Goal: Use online tool/utility: Utilize a website feature to perform a specific function

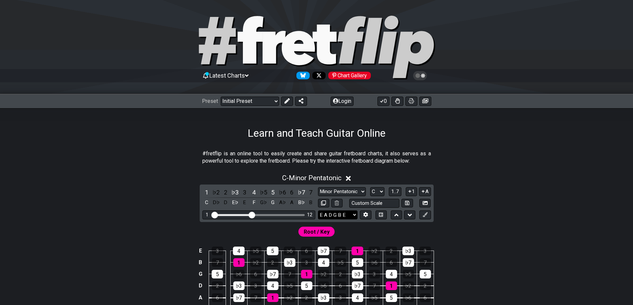
click at [334, 211] on select "E A D G B E E A D G B E E A D G B E B E A D F♯ B A D G C E A D A D G B E E♭ A♭ …" at bounding box center [338, 215] width 40 height 9
select select "D A D G B E"
click at [318, 211] on select "E A D G B E E A D G B E E A D G B E B E A D F♯ B A D G C E A D A D G B E E♭ A♭ …" at bounding box center [338, 215] width 40 height 9
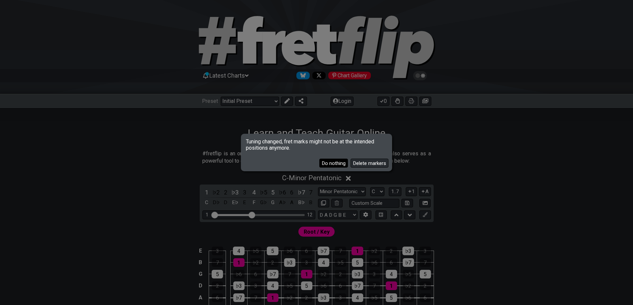
click at [344, 160] on button "Do nothing" at bounding box center [333, 163] width 29 height 9
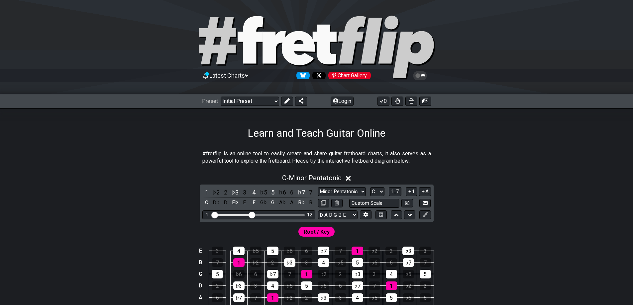
click at [0, 305] on html "Latest Charts Chart Gallery The Internet Guitar fretboard tool - view and edit …" at bounding box center [316, 301] width 633 height 602
click at [326, 211] on select "E A D G B E E A D G B E E A D G B E B E A D F♯ B A D G C E A D A D G B E E♭ A♭ …" at bounding box center [338, 215] width 40 height 9
click at [339, 215] on select "E A D G B E E A D G B E E A D G B E B E A D F♯ B A D G C E A D A D G B E E♭ A♭ …" at bounding box center [338, 215] width 40 height 9
click at [405, 189] on div "Minor Pentatonic Click to edit Minor Pentatonic Major Pentatonic Minor Blues Ma…" at bounding box center [374, 191] width 113 height 9
click at [402, 193] on div "Minor Pentatonic Click to edit Minor Pentatonic Major Pentatonic Minor Blues Ma…" at bounding box center [374, 191] width 113 height 9
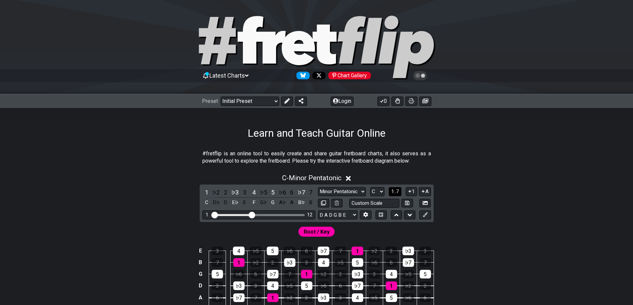
click at [399, 192] on span "1..7" at bounding box center [395, 192] width 8 height 6
click at [399, 192] on button "..." at bounding box center [394, 191] width 11 height 9
drag, startPoint x: 257, startPoint y: 214, endPoint x: 263, endPoint y: 212, distance: 6.4
click at [263, 212] on div "1 12" at bounding box center [258, 215] width 113 height 9
drag, startPoint x: 257, startPoint y: 215, endPoint x: 271, endPoint y: 215, distance: 14.0
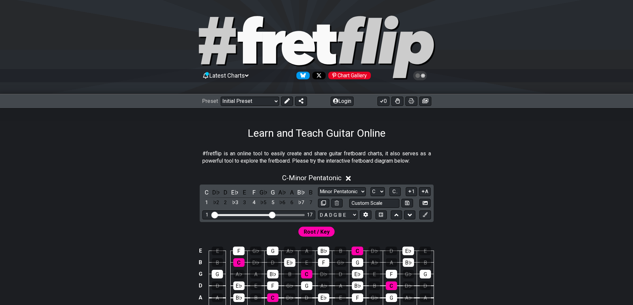
click at [271, 215] on input "Visible fret range" at bounding box center [259, 215] width 94 height 0
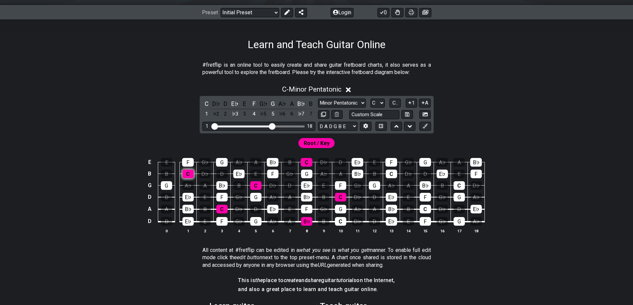
scroll to position [133, 0]
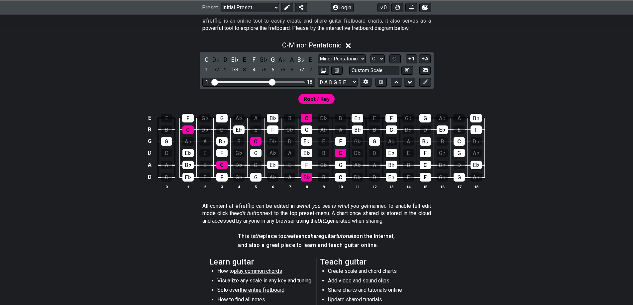
click at [12, 143] on div "#fretflip is an online tool to easily create and share guitar fretboard charts,…" at bounding box center [316, 205] width 633 height 397
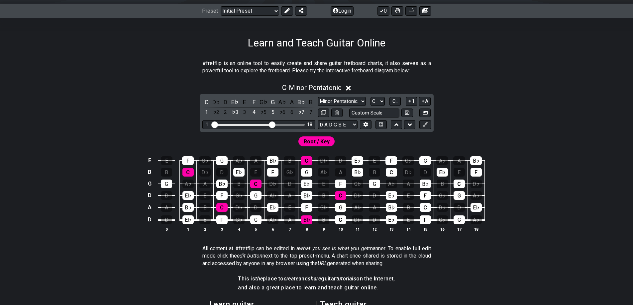
scroll to position [66, 0]
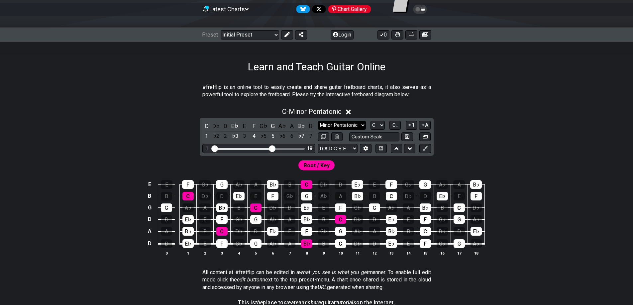
click at [354, 124] on select "Minor Pentatonic Click to edit Minor Pentatonic Major Pentatonic Minor Blues Ma…" at bounding box center [342, 125] width 48 height 9
select select "Major / [PERSON_NAME]"
click at [318, 121] on select "Minor Pentatonic Click to edit Minor Pentatonic Major Pentatonic Minor Blues Ma…" at bounding box center [342, 125] width 48 height 9
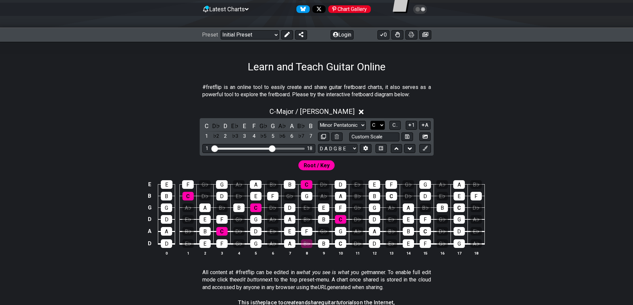
click at [378, 126] on select "A♭ A A♯ B♭ B C C♯ D♭ D D♯ E♭ E F F♯ G♭ G G♯" at bounding box center [377, 125] width 14 height 9
click at [388, 124] on div "Minor Pentatonic Click to edit Minor Pentatonic Major Pentatonic Minor Blues Ma…" at bounding box center [374, 125] width 113 height 9
click at [395, 124] on span "C.." at bounding box center [394, 125] width 5 height 6
click at [395, 124] on span "1..7" at bounding box center [395, 125] width 8 height 6
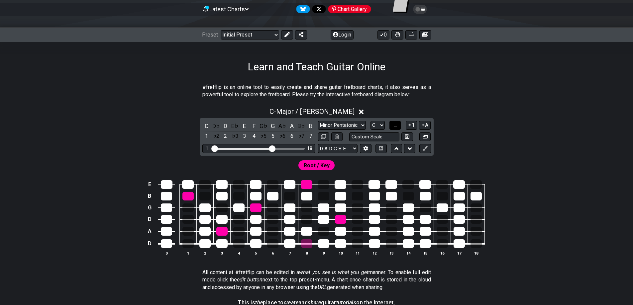
click at [395, 124] on span "..." at bounding box center [395, 125] width 3 height 6
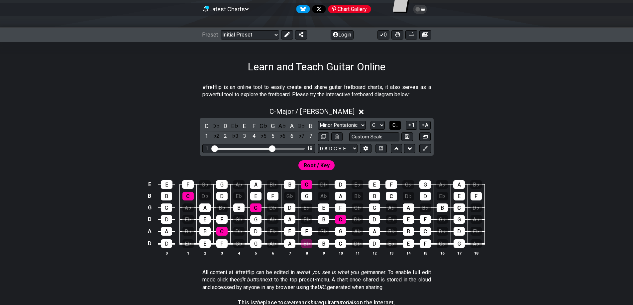
click at [395, 124] on span "C.." at bounding box center [394, 125] width 5 height 6
click at [379, 127] on select "A♭ A A♯ B♭ B C C♯ D♭ D D♯ E♭ E F F♯ G♭ G G♯" at bounding box center [377, 125] width 14 height 9
select select "Eb"
click at [370, 121] on select "A♭ A A♯ B♭ B C C♯ D♭ D D♯ E♭ E F F♯ G♭ G G♯" at bounding box center [377, 125] width 14 height 9
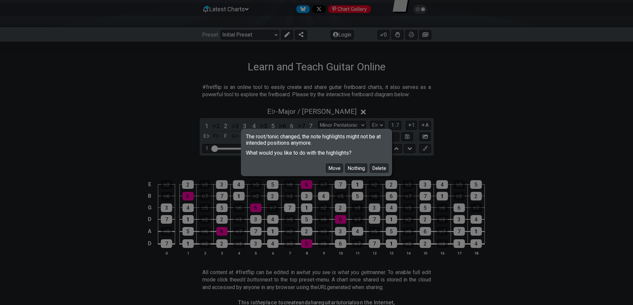
click at [377, 215] on div "The root/tonic changed, the note highlights might not be at intended positions …" at bounding box center [316, 152] width 633 height 305
click at [280, 141] on span "The root/tonic changed, the note highlights might not be at intended positions …" at bounding box center [316, 138] width 149 height 16
drag, startPoint x: 280, startPoint y: 141, endPoint x: 258, endPoint y: 105, distance: 42.6
click at [258, 105] on div "The root/tonic changed, the note highlights might not be at intended positions …" at bounding box center [316, 152] width 633 height 305
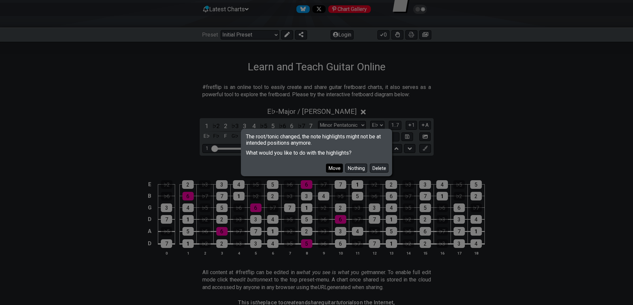
click at [335, 166] on button "Move" at bounding box center [334, 168] width 17 height 9
